Goal: Task Accomplishment & Management: Manage account settings

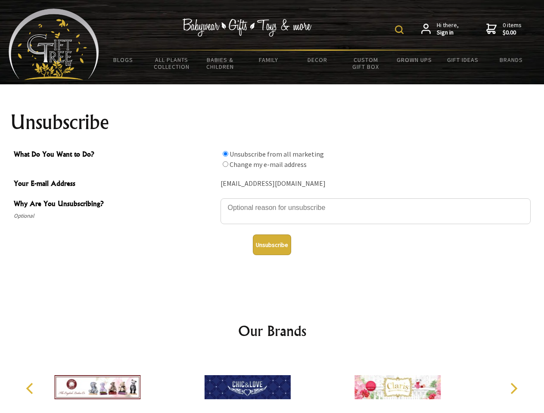
click at [400, 30] on img at bounding box center [399, 29] width 9 height 9
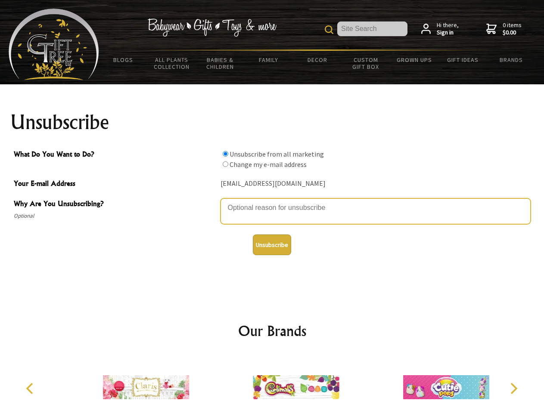
click at [272, 201] on textarea "Why Are You Unsubscribing?" at bounding box center [375, 211] width 310 height 26
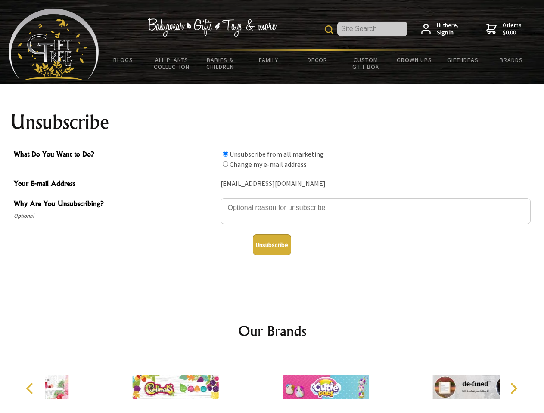
click at [225, 154] on input "What Do You Want to Do?" at bounding box center [225, 154] width 6 height 6
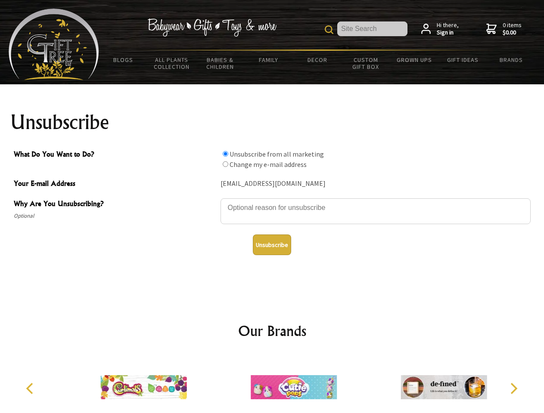
click at [225, 164] on input "What Do You Want to Do?" at bounding box center [225, 164] width 6 height 6
radio input "true"
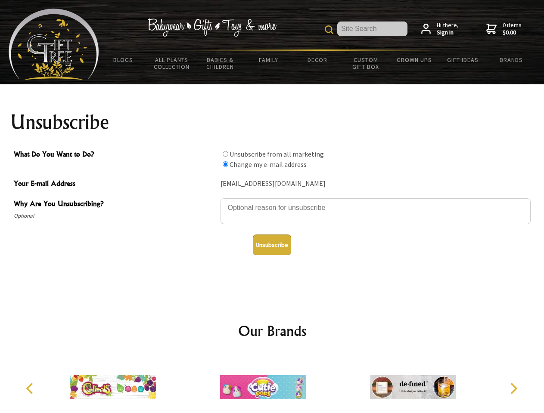
click at [272, 245] on button "Unsubscribe" at bounding box center [272, 245] width 38 height 21
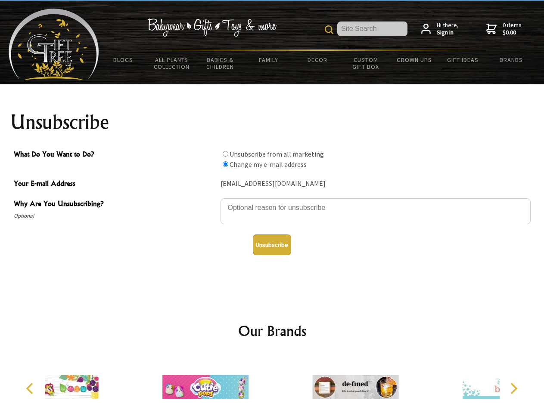
click at [31, 389] on icon "Previous" at bounding box center [30, 388] width 11 height 11
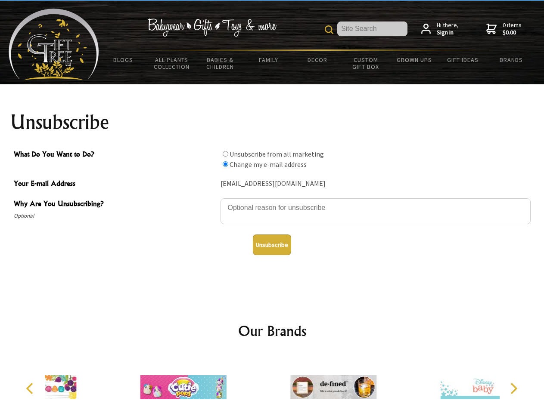
click at [513, 389] on icon "Next" at bounding box center [512, 388] width 11 height 11
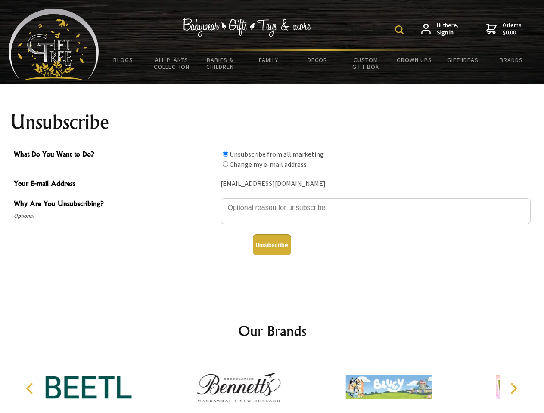
click at [400, 30] on img at bounding box center [399, 29] width 9 height 9
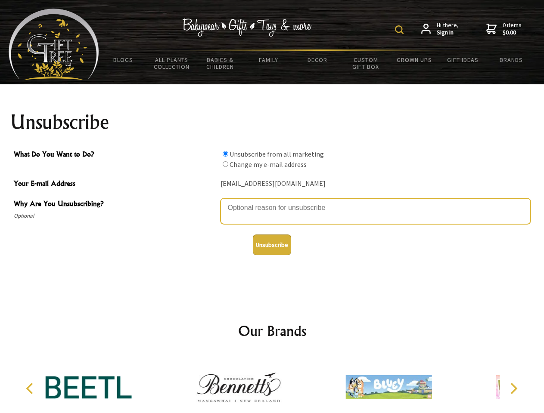
click at [272, 201] on textarea "Why Are You Unsubscribing?" at bounding box center [375, 211] width 310 height 26
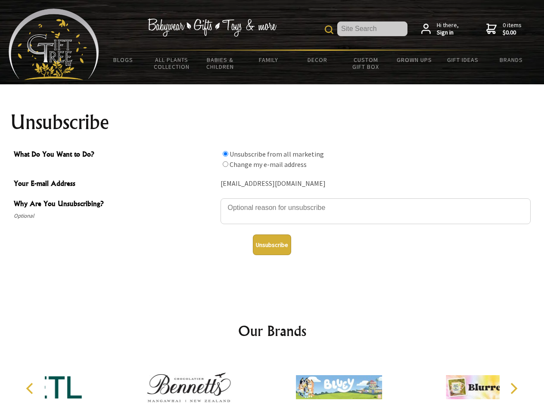
click at [225, 154] on input "What Do You Want to Do?" at bounding box center [225, 154] width 6 height 6
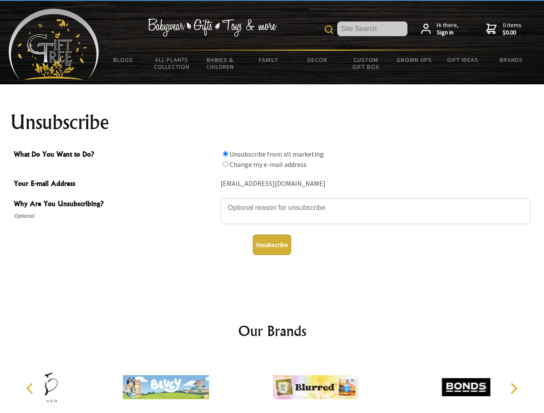
click at [225, 164] on input "What Do You Want to Do?" at bounding box center [225, 164] width 6 height 6
radio input "true"
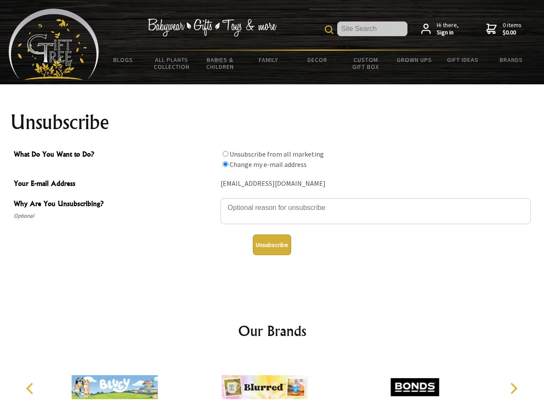
click at [272, 245] on button "Unsubscribe" at bounding box center [272, 245] width 38 height 21
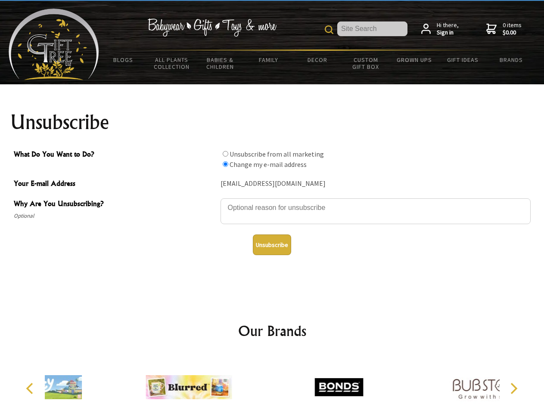
click at [272, 384] on div at bounding box center [339, 388] width 150 height 67
click at [31, 389] on icon "Previous" at bounding box center [30, 388] width 11 height 11
click at [513, 389] on icon "Next" at bounding box center [512, 388] width 11 height 11
